Goal: Task Accomplishment & Management: Use online tool/utility

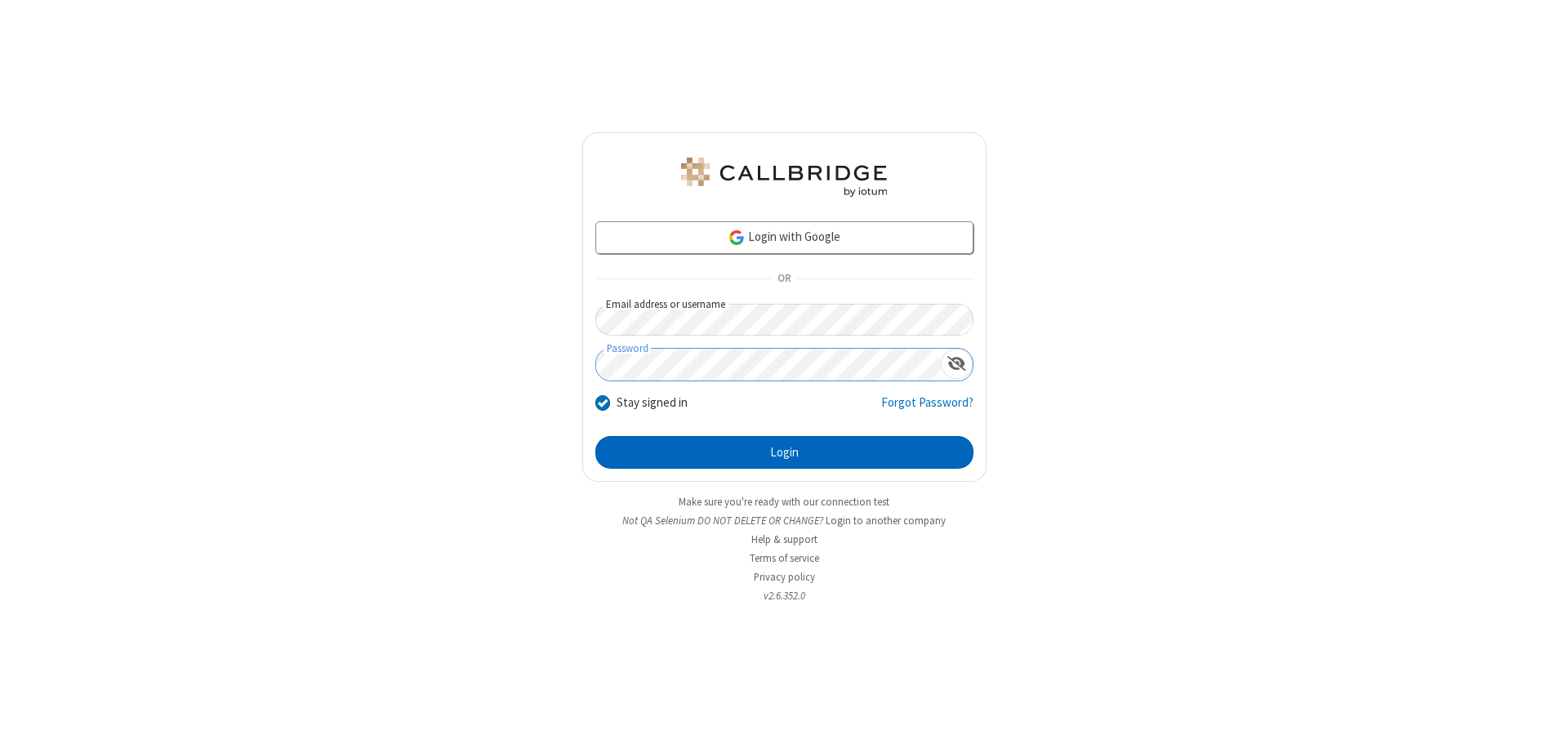
click at [784, 453] on button "Login" at bounding box center [785, 452] width 378 height 32
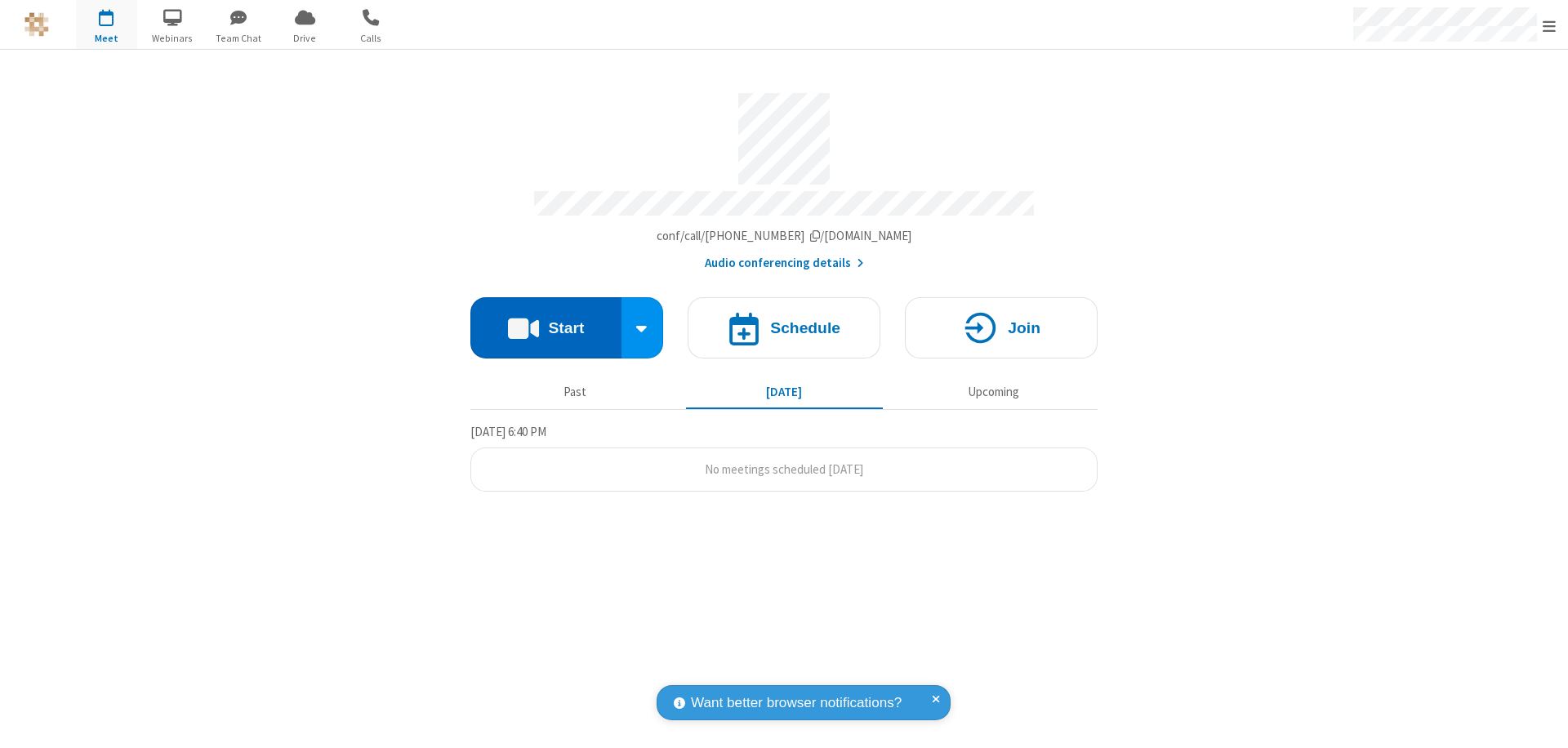
click at [545, 320] on button "Start" at bounding box center [546, 327] width 151 height 61
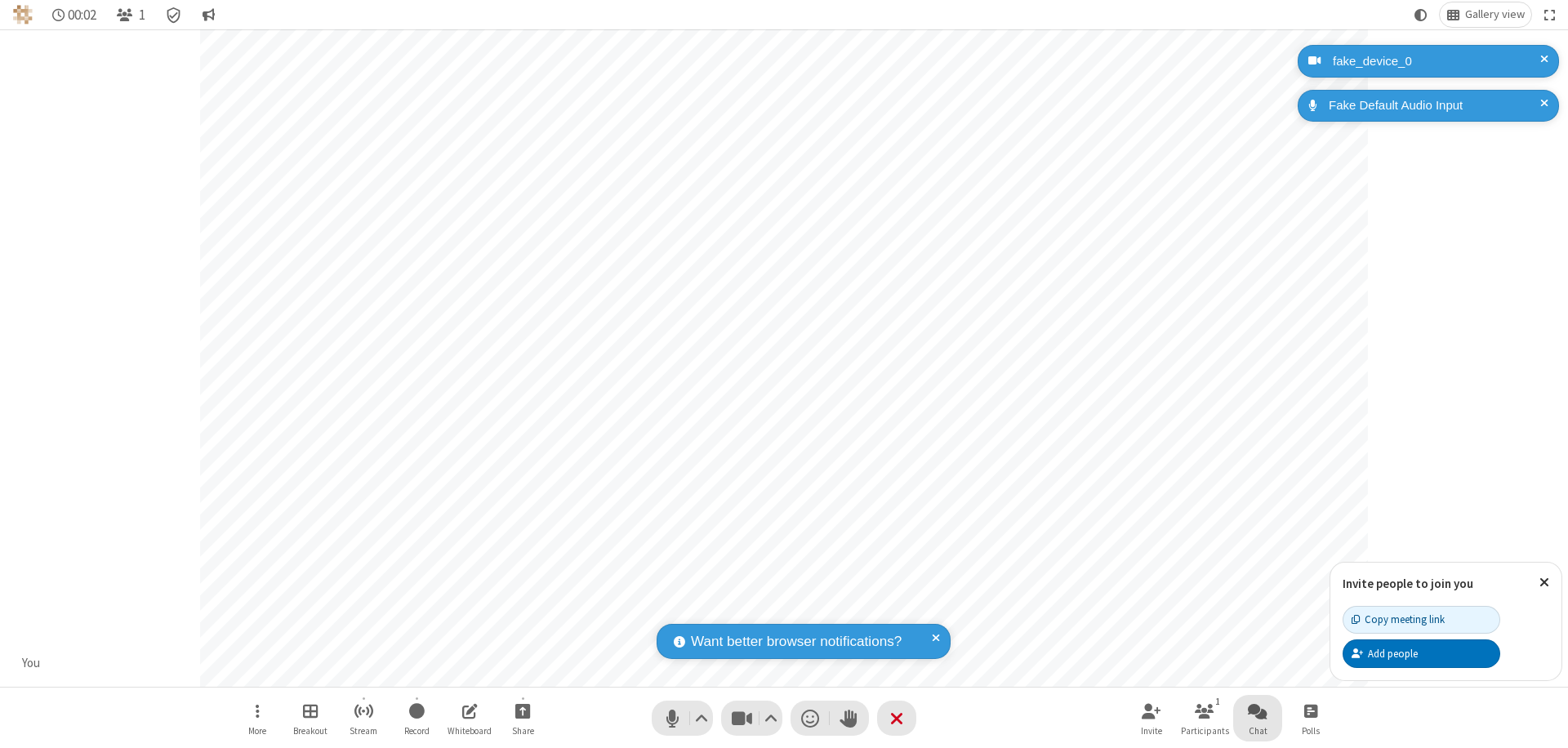
click at [1258, 710] on span "Open chat" at bounding box center [1257, 711] width 19 height 20
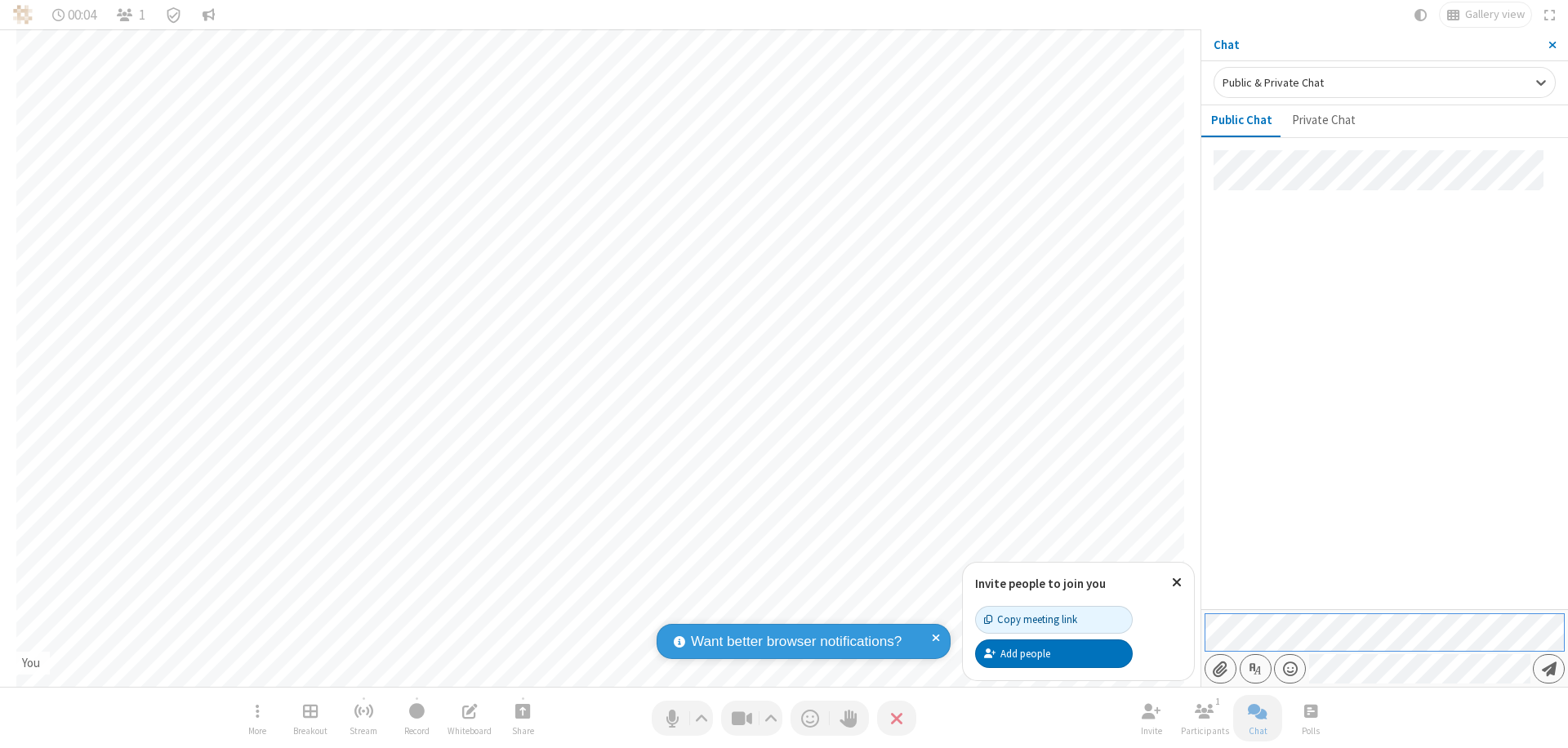
click at [1549, 669] on span "Send message" at bounding box center [1550, 669] width 15 height 17
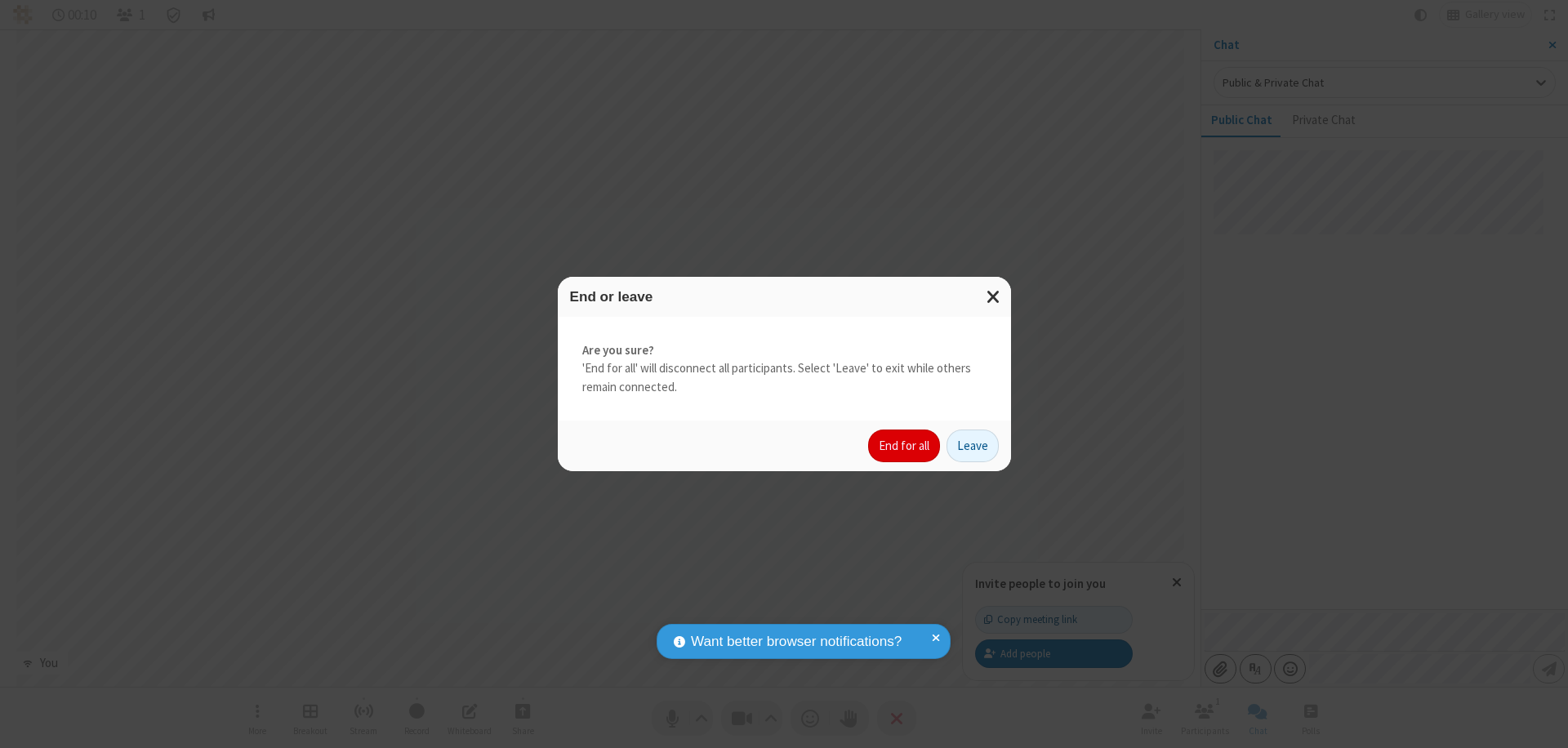
click at [905, 445] on button "End for all" at bounding box center [904, 445] width 72 height 32
